Goal: Communication & Community: Answer question/provide support

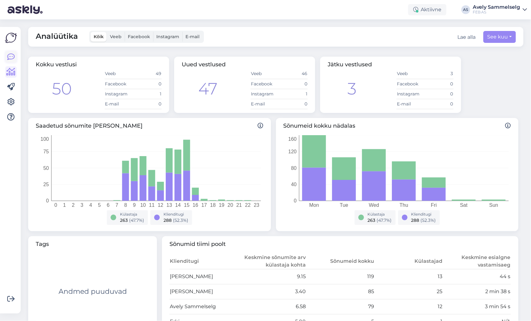
click at [11, 59] on icon at bounding box center [11, 57] width 8 height 8
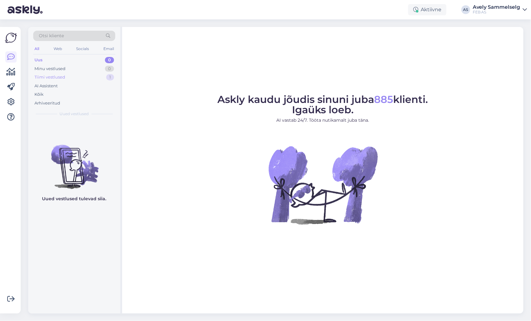
click at [58, 81] on div "Tiimi vestlused 1" at bounding box center [74, 77] width 82 height 9
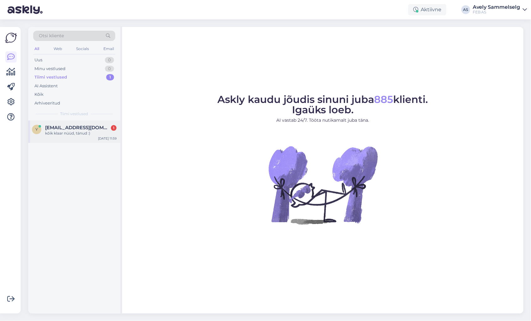
click at [71, 130] on span "[EMAIL_ADDRESS][DOMAIN_NAME]" at bounding box center [77, 128] width 65 height 6
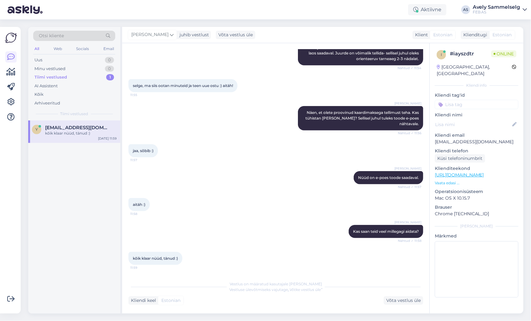
scroll to position [171, 0]
click at [75, 58] on div "Uus 1" at bounding box center [74, 60] width 82 height 9
click at [70, 134] on div "Tere. Kas teil leidub ka tehnik kes tuleks ettevõttesse ja vahetaks ära WC poti…" at bounding box center [80, 136] width 71 height 11
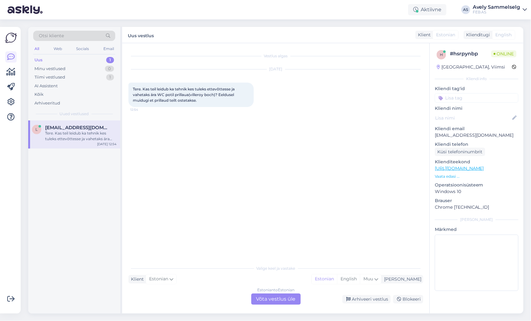
scroll to position [0, 0]
click at [284, 296] on div "Estonian to Estonian Võta vestlus üle" at bounding box center [275, 299] width 49 height 11
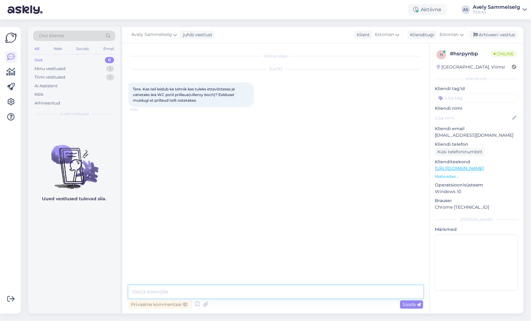
click at [284, 296] on textarea at bounding box center [275, 292] width 295 height 13
type textarea "Tere!"
type textarea "Meie kahjuks paigaldusteenust ei paku"
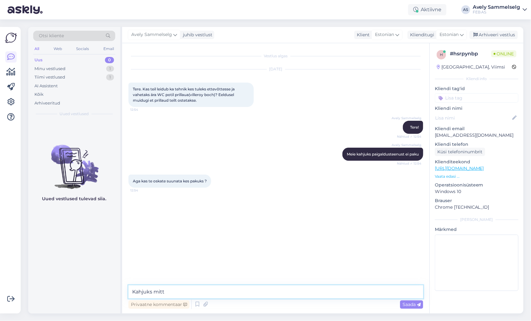
type textarea "Kahjuks mitte"
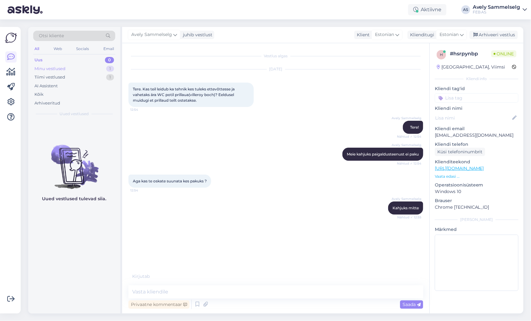
click at [70, 67] on div "Minu vestlused 1" at bounding box center [74, 69] width 82 height 9
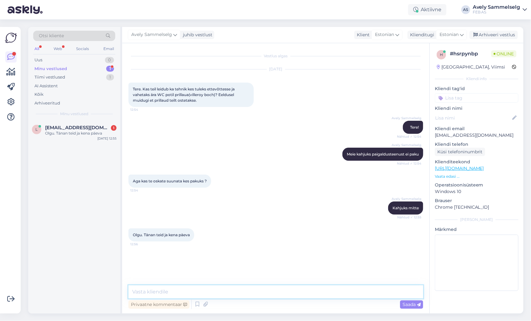
click at [202, 286] on textarea at bounding box center [275, 292] width 295 height 13
type textarea "Kui hetkel ei saa rohkem abiks olla, siis soovin ka Teile kena päeva jätku!"
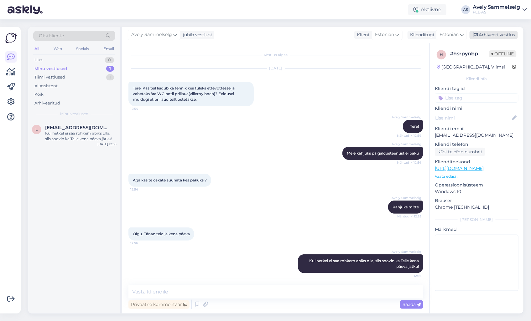
click at [486, 36] on div "Arhiveeri vestlus" at bounding box center [494, 35] width 48 height 8
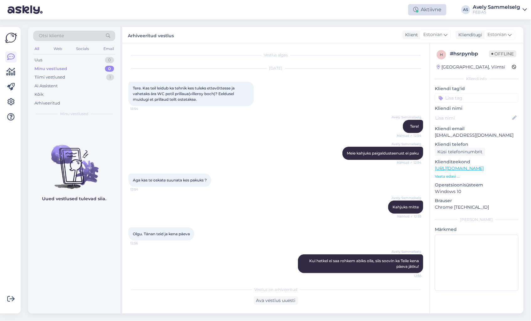
click at [441, 7] on div "Aktiivne" at bounding box center [427, 9] width 38 height 11
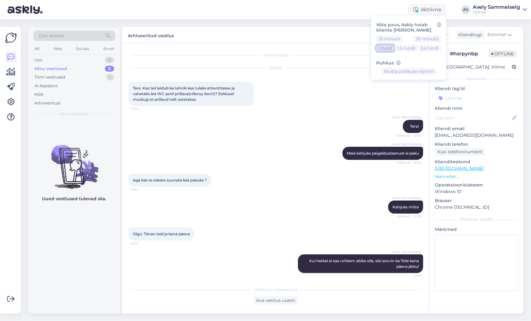
click at [391, 47] on button "1 tund" at bounding box center [385, 47] width 18 height 7
